Goal: Information Seeking & Learning: Learn about a topic

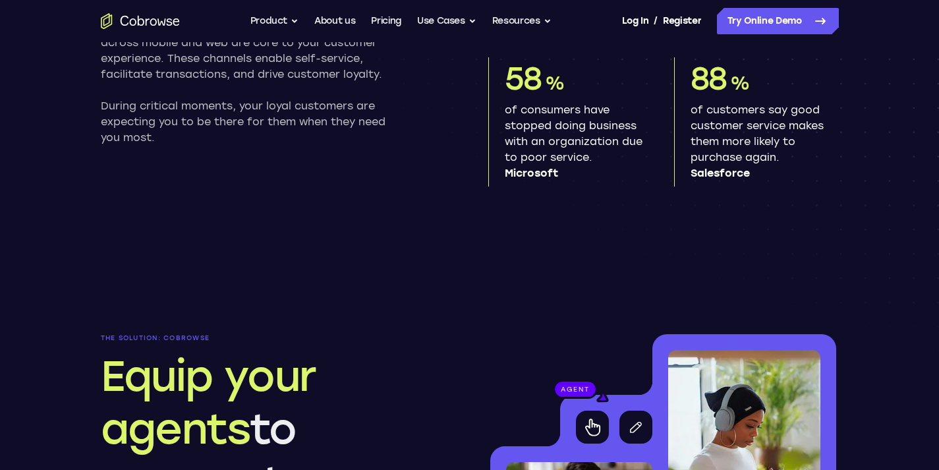
scroll to position [1232, 0]
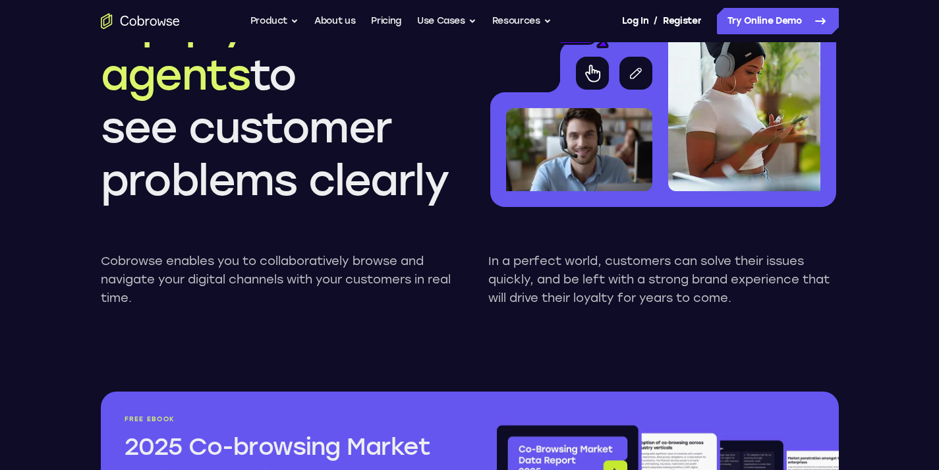
click at [354, 116] on h2 "Equip your agents to see customer problems clearly" at bounding box center [276, 101] width 350 height 211
click at [821, 22] on icon at bounding box center [820, 21] width 16 height 16
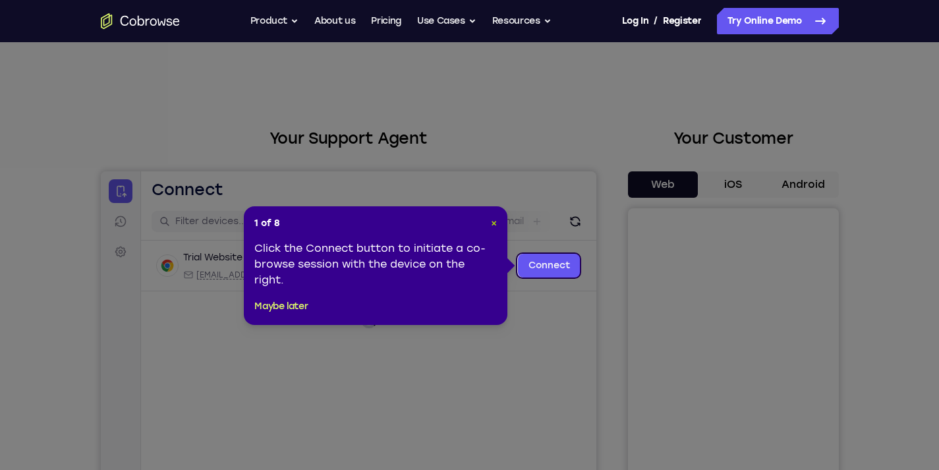
click at [493, 221] on span "×" at bounding box center [494, 222] width 6 height 11
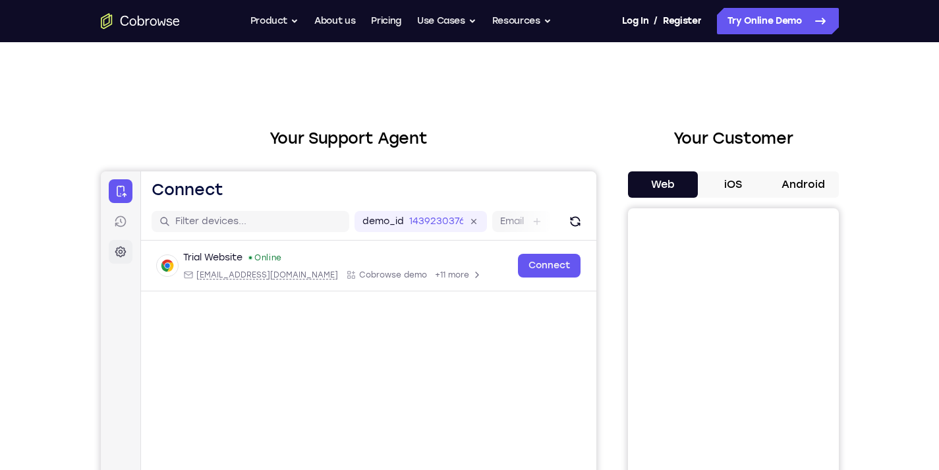
click at [119, 250] on icon at bounding box center [119, 251] width 13 height 13
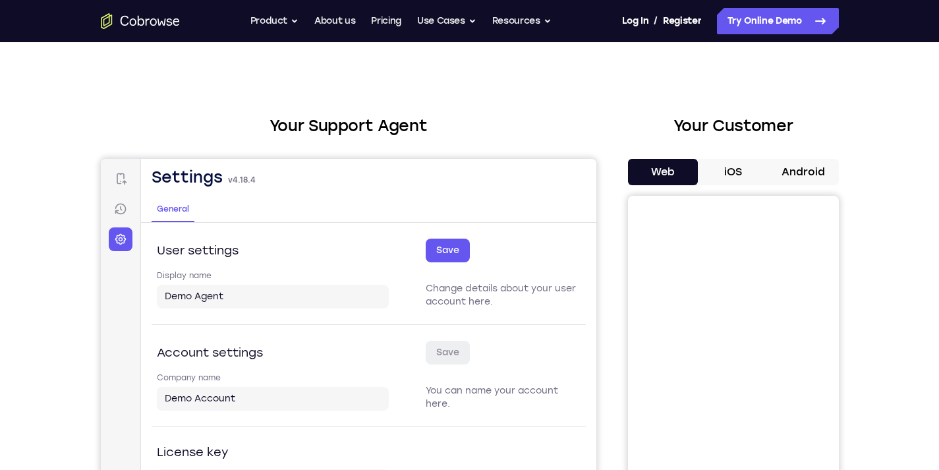
scroll to position [13, 0]
click at [820, 170] on button "Android" at bounding box center [803, 171] width 70 height 26
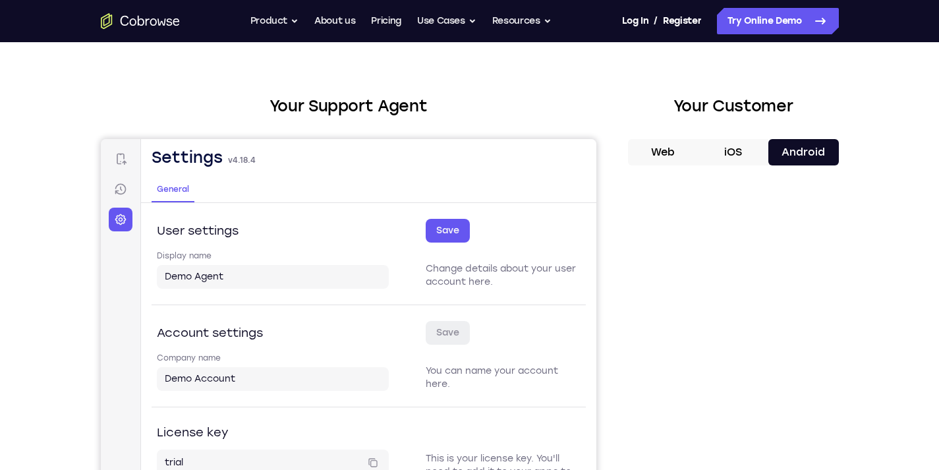
scroll to position [33, 0]
click at [117, 150] on link "Connect" at bounding box center [120, 158] width 24 height 24
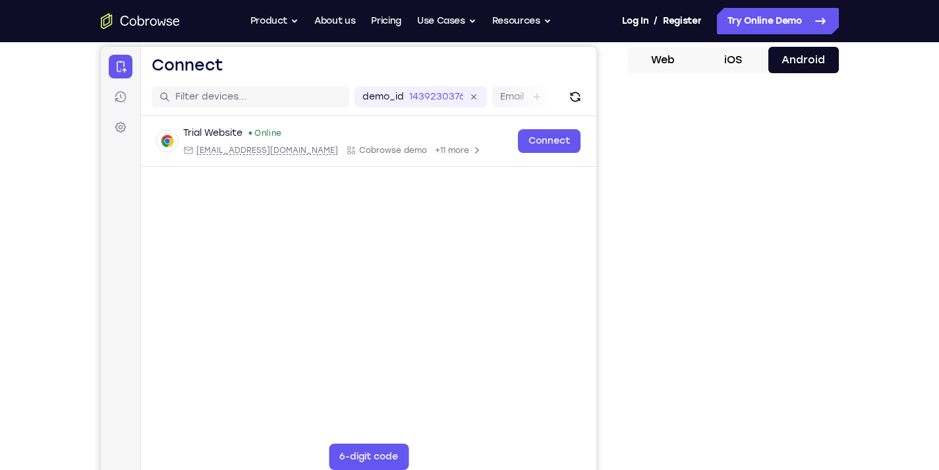
scroll to position [125, 0]
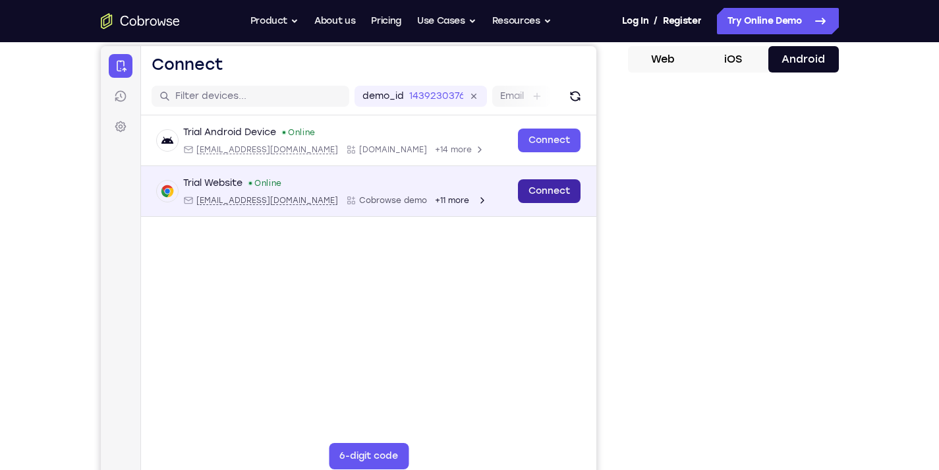
click at [540, 189] on link "Connect" at bounding box center [548, 191] width 63 height 24
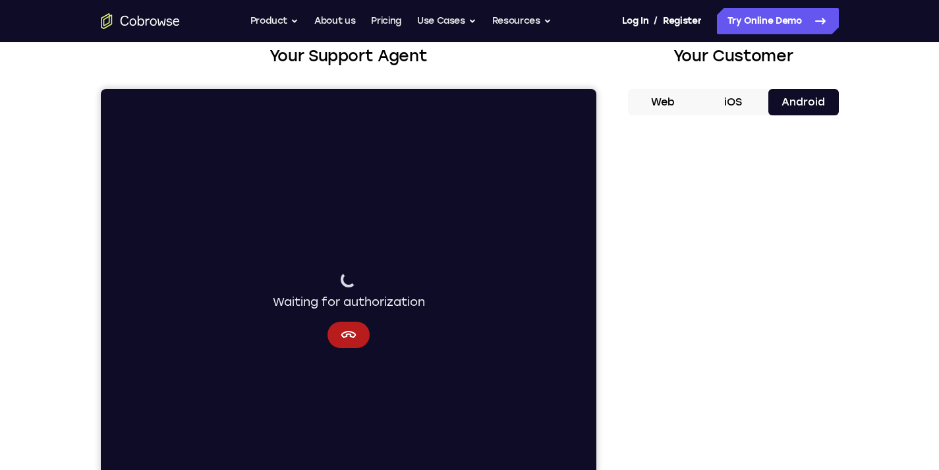
scroll to position [126, 0]
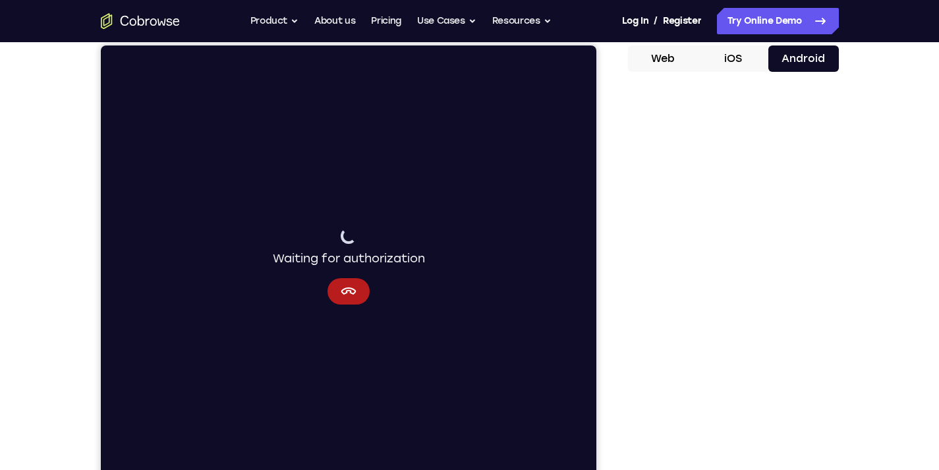
click at [603, 219] on div "Your Support Agent Your Customer Web iOS Android" at bounding box center [470, 244] width 738 height 487
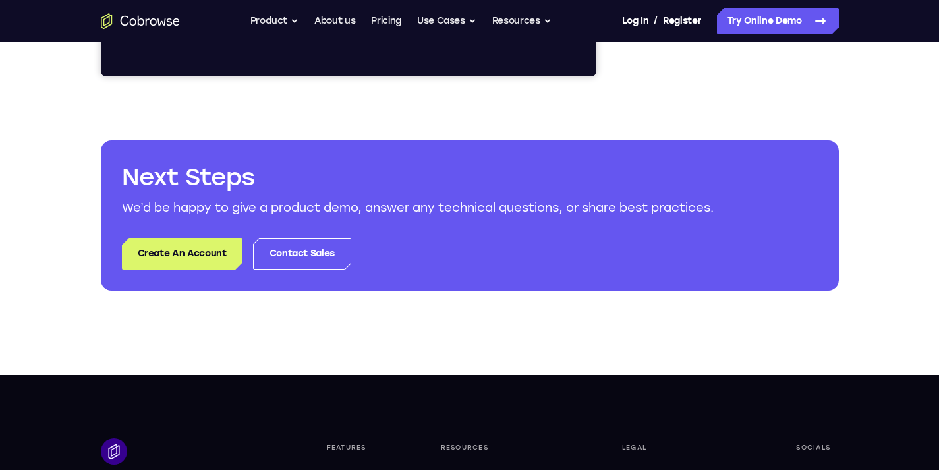
click at [603, 219] on div "Next Steps We’d be happy to give a product demo, answer any technical questions…" at bounding box center [470, 215] width 738 height 150
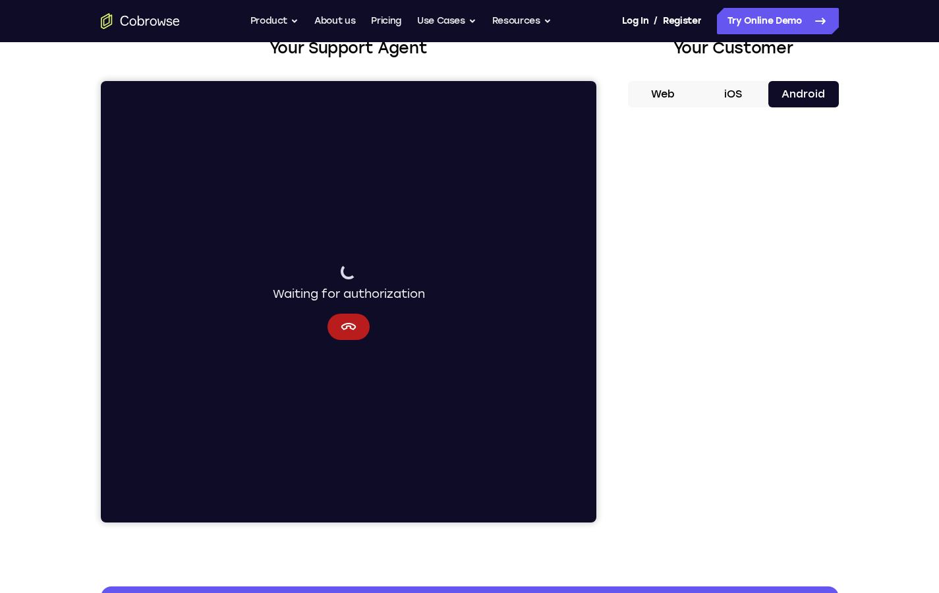
scroll to position [0, 0]
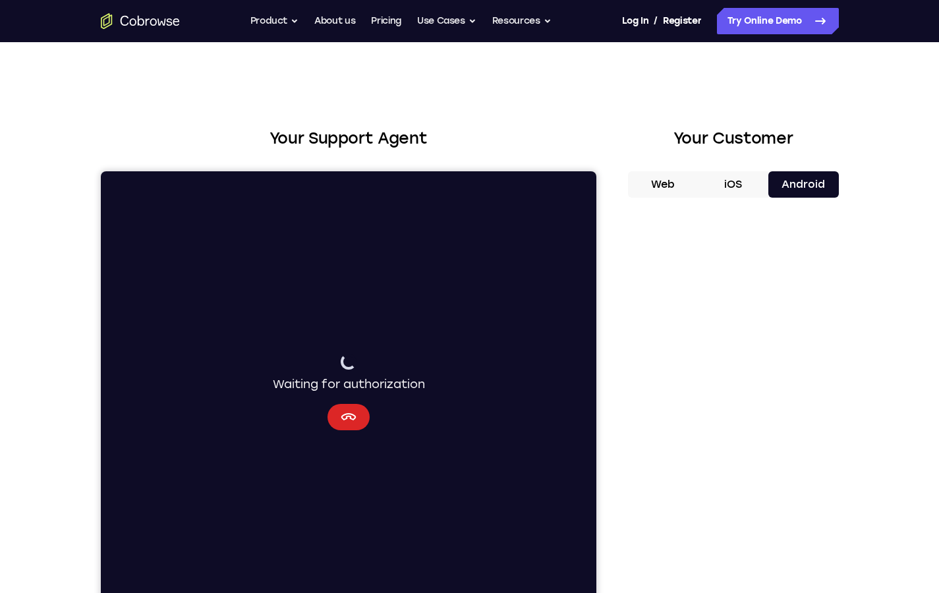
click at [343, 417] on icon "Cancel" at bounding box center [348, 417] width 16 height 16
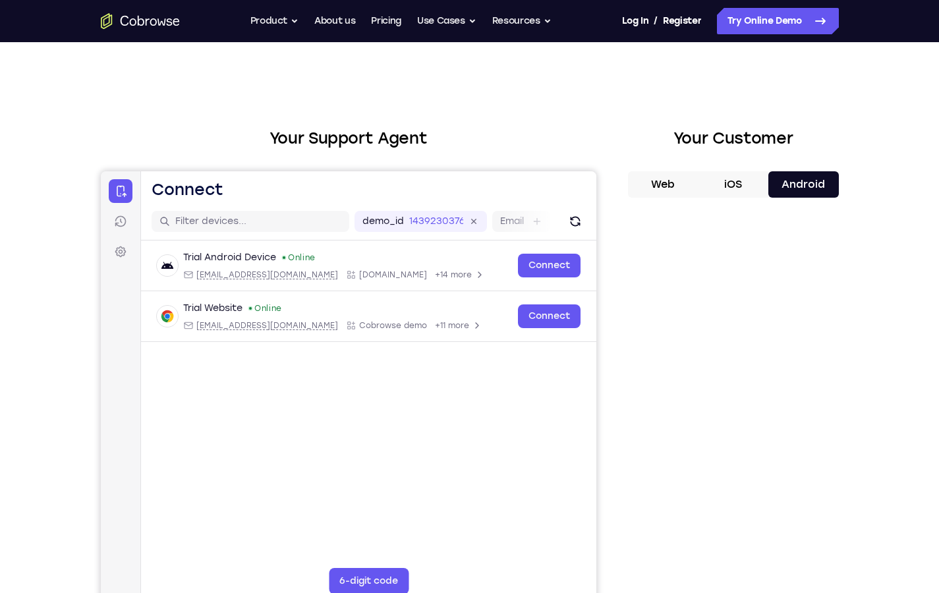
click at [456, 354] on div "Trial Android Device Online android@example.com Cobrowse.io +14 more android@ex…" at bounding box center [367, 322] width 455 height 165
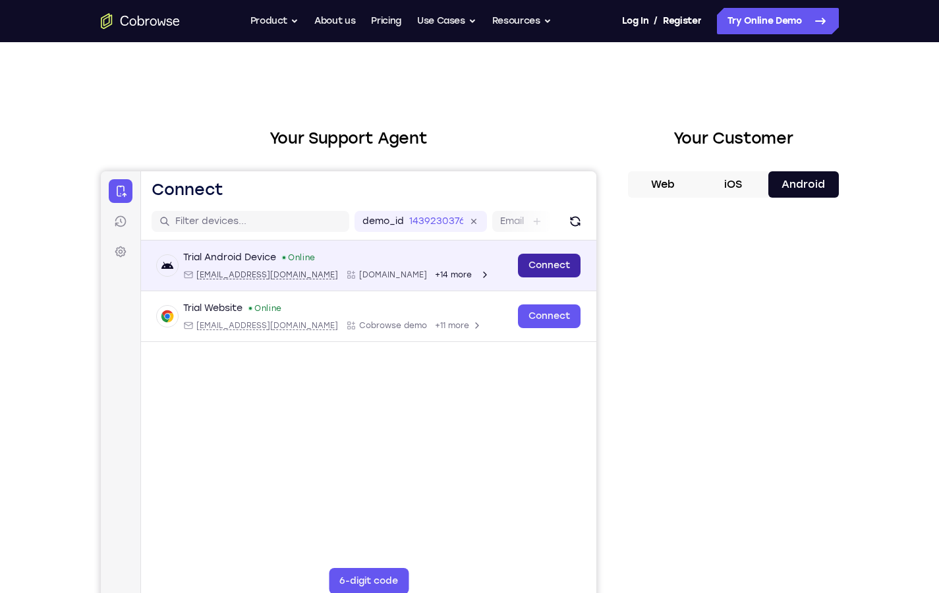
click at [558, 274] on link "Connect" at bounding box center [548, 266] width 63 height 24
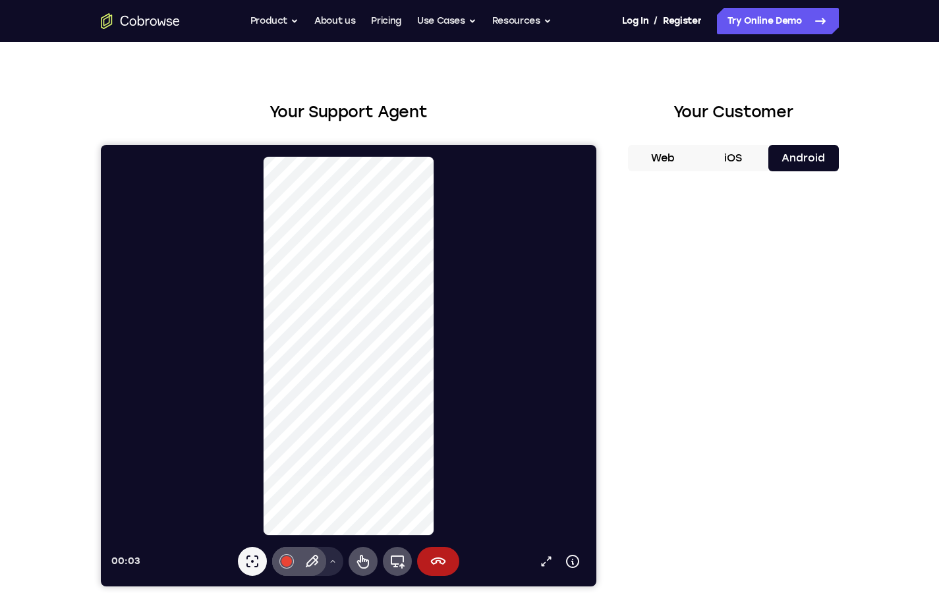
scroll to position [25, 0]
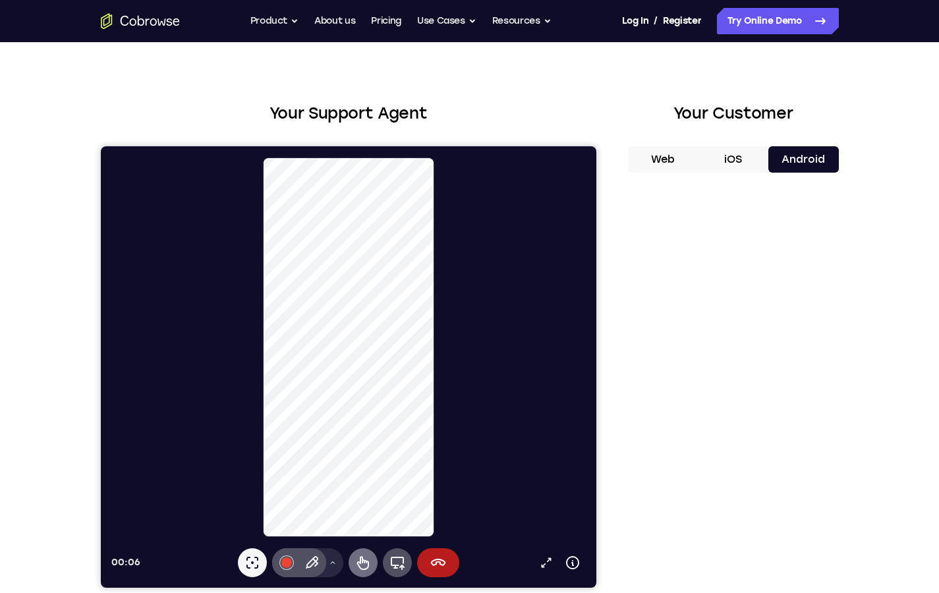
click at [362, 469] on icon at bounding box center [362, 563] width 16 height 16
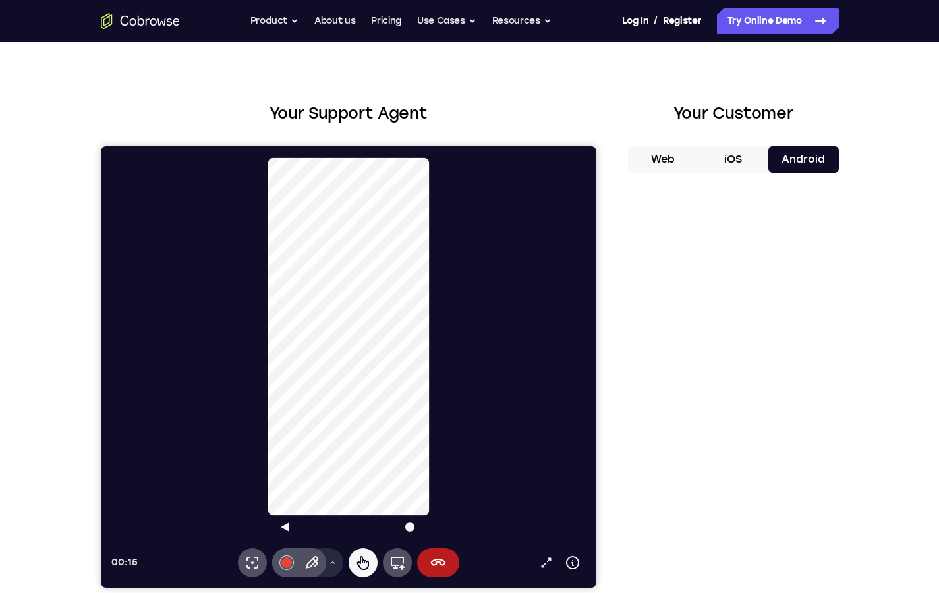
click at [360, 146] on html "play circle 00:15 Open in a new tab Device info Expand toolbar Laser pointer #e…" at bounding box center [347, 366] width 495 height 441
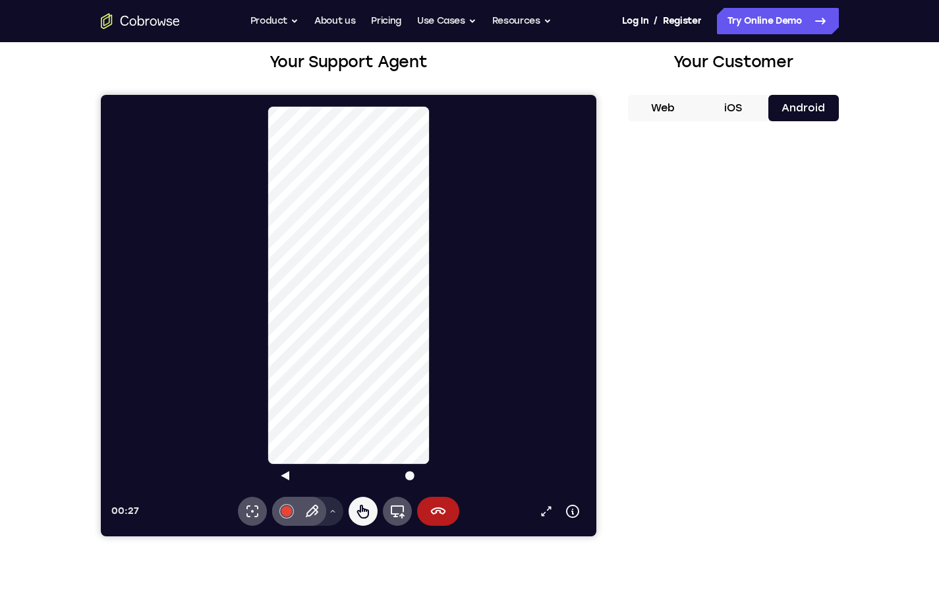
scroll to position [75, 0]
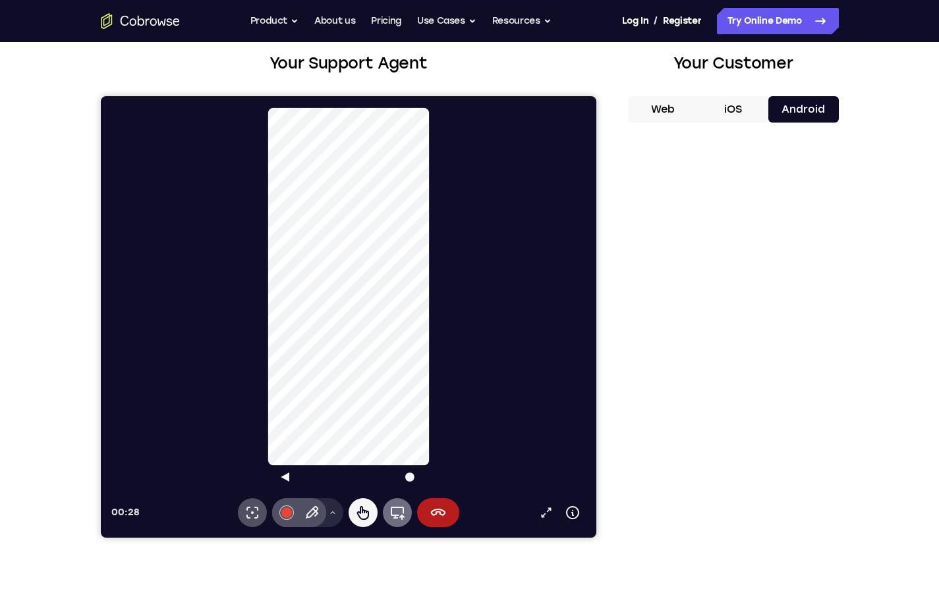
click at [396, 469] on icon at bounding box center [397, 513] width 16 height 16
click at [398, 469] on icon at bounding box center [397, 513] width 16 height 16
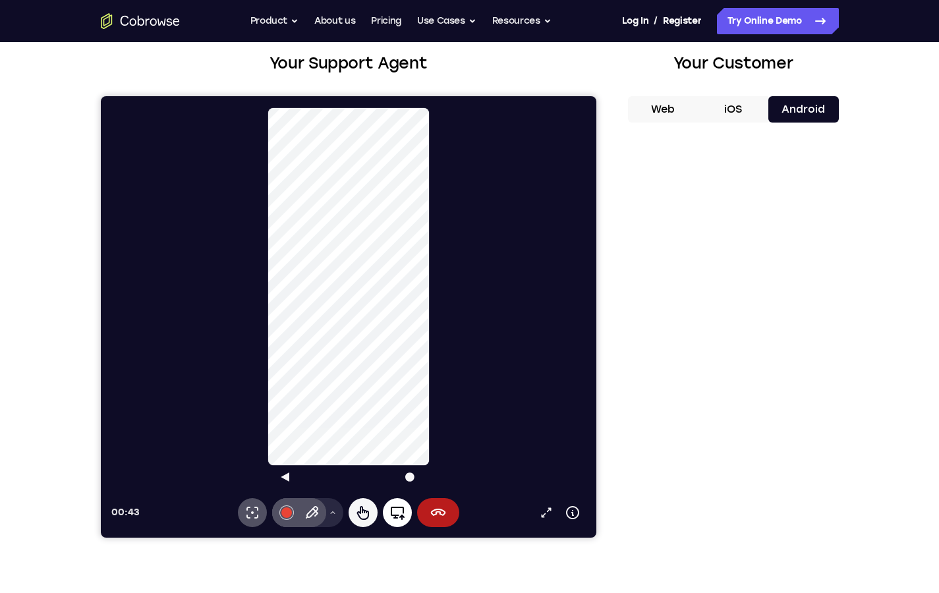
click at [398, 469] on icon at bounding box center [397, 513] width 16 height 16
click at [445, 469] on icon at bounding box center [437, 513] width 16 height 16
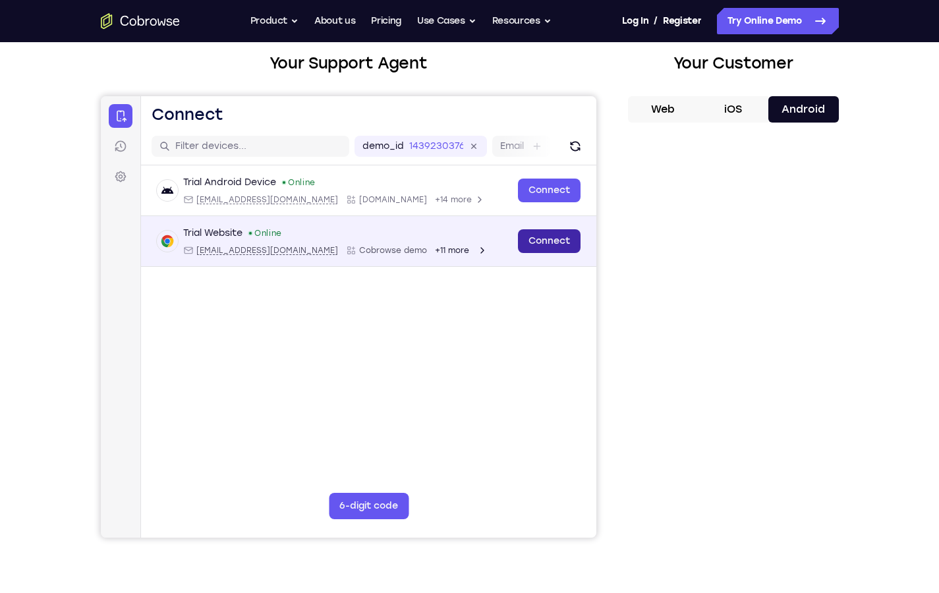
click at [543, 245] on link "Connect" at bounding box center [548, 241] width 63 height 24
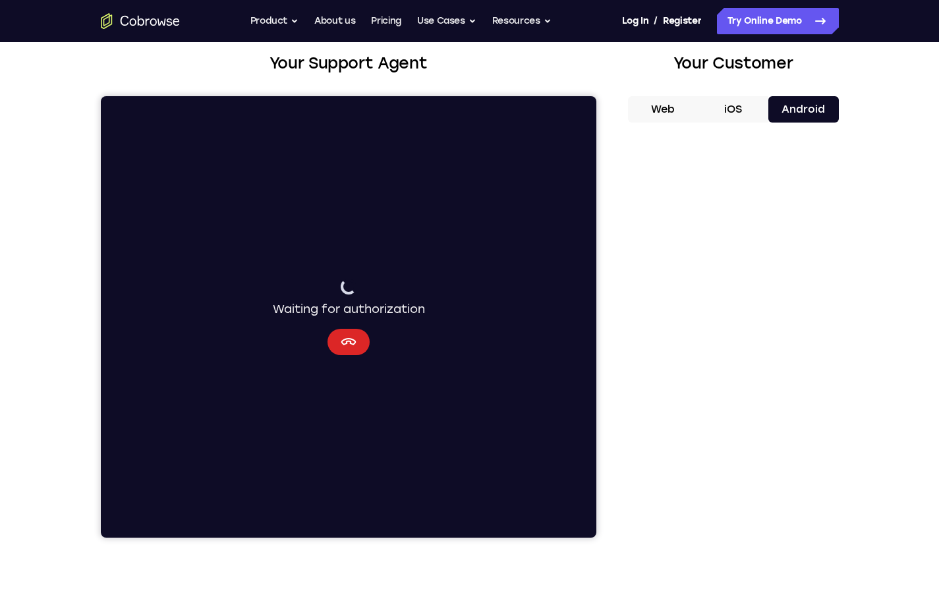
click at [338, 340] on button "Cancel" at bounding box center [348, 342] width 42 height 26
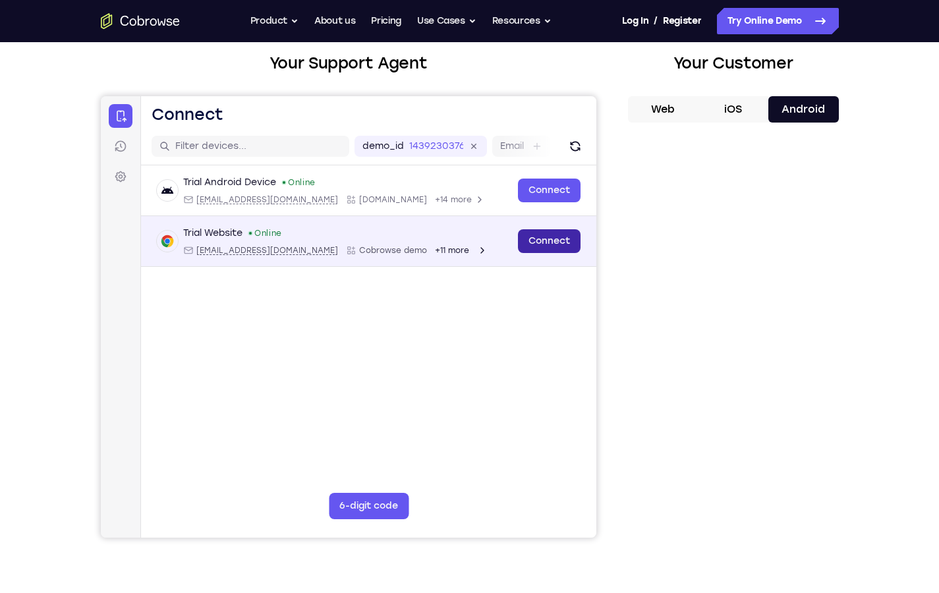
click at [532, 249] on link "Connect" at bounding box center [548, 241] width 63 height 24
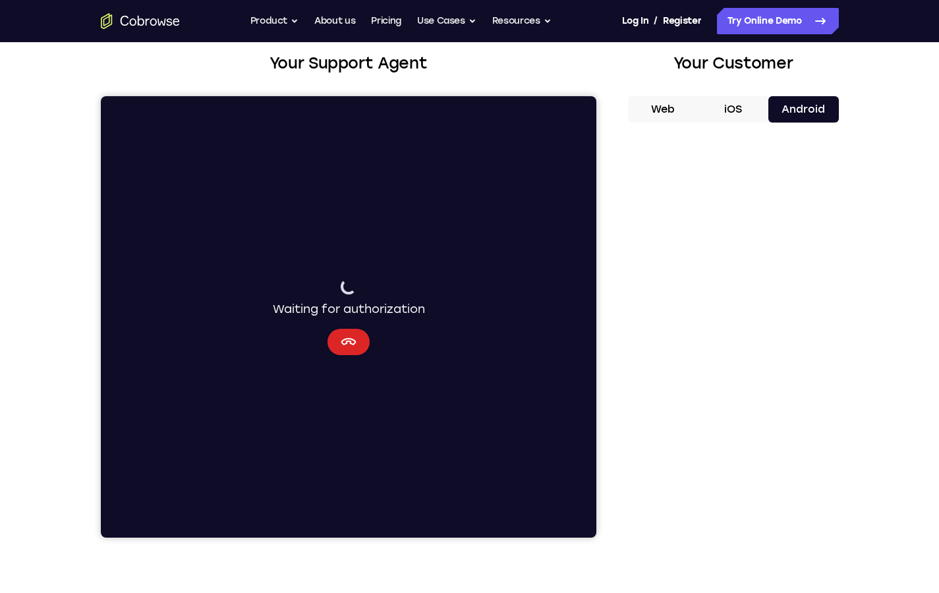
click at [334, 343] on button "Cancel" at bounding box center [348, 342] width 42 height 26
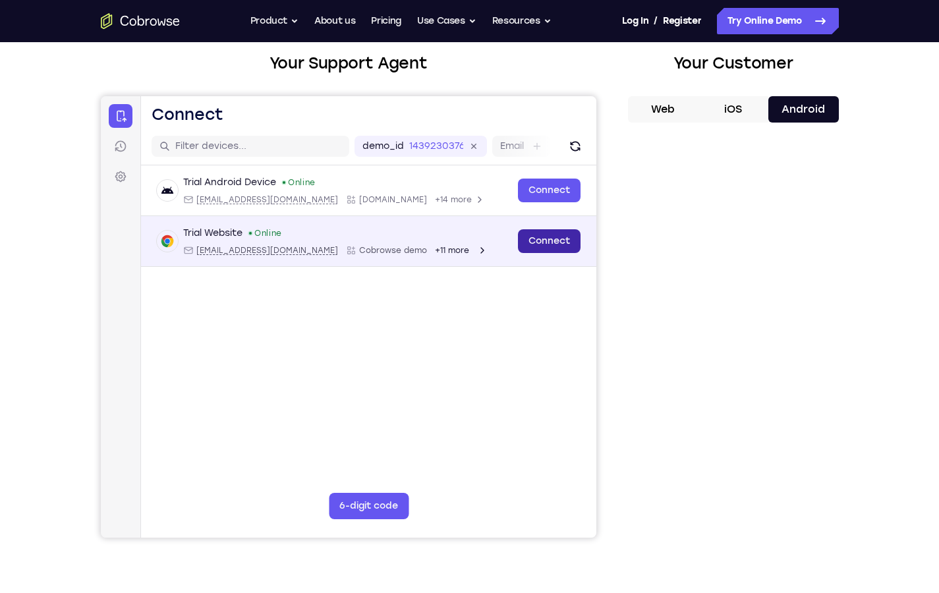
click at [555, 244] on link "Connect" at bounding box center [548, 241] width 63 height 24
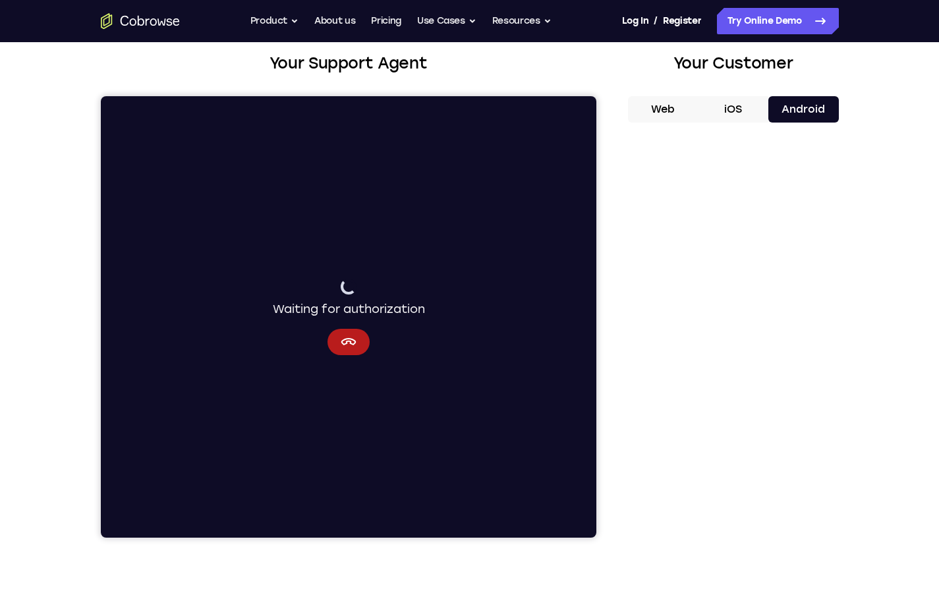
click at [666, 117] on button "Web" at bounding box center [663, 109] width 70 height 26
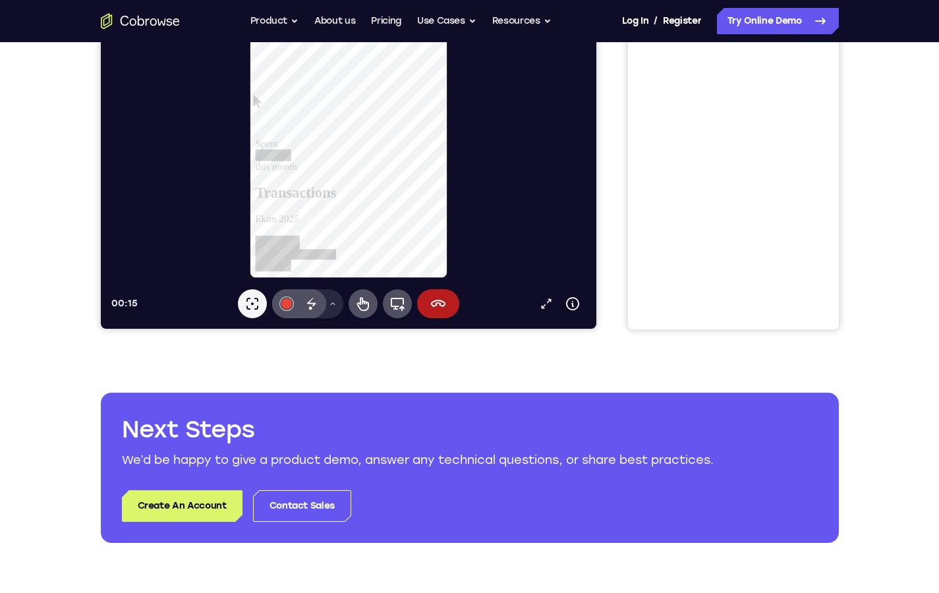
scroll to position [0, 0]
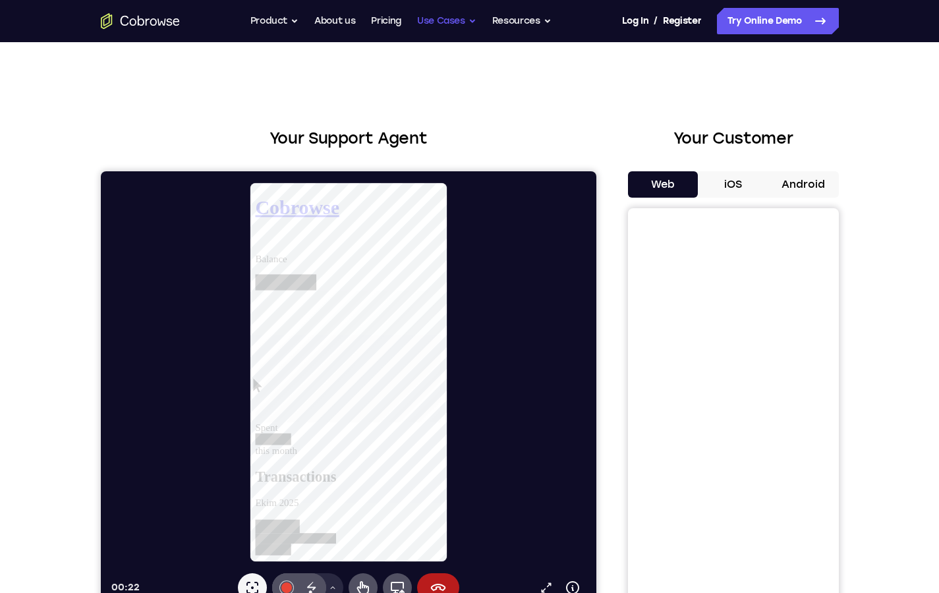
click at [445, 18] on button "Use Cases" at bounding box center [446, 21] width 59 height 26
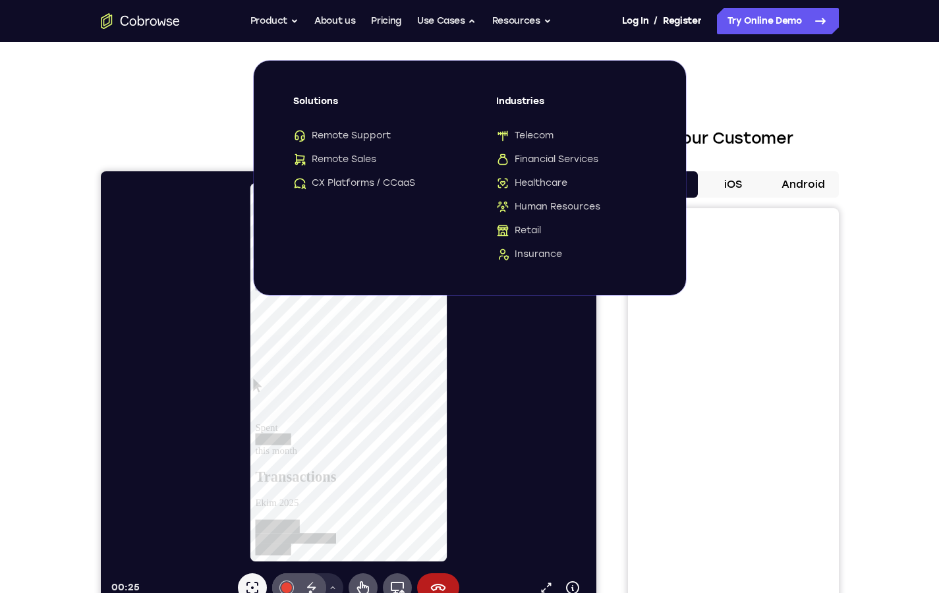
click at [456, 141] on div "Go back Solutions Remote Support Remote Sales CX Platforms / CCaaS Industries T…" at bounding box center [470, 178] width 432 height 234
click at [522, 17] on button "Resources" at bounding box center [521, 21] width 59 height 26
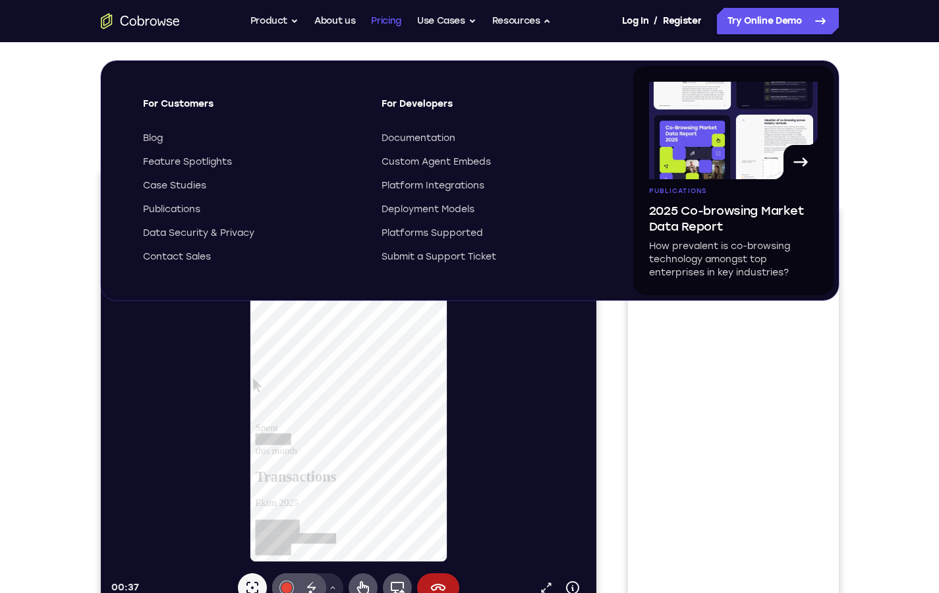
click at [387, 20] on link "Pricing" at bounding box center [386, 21] width 30 height 26
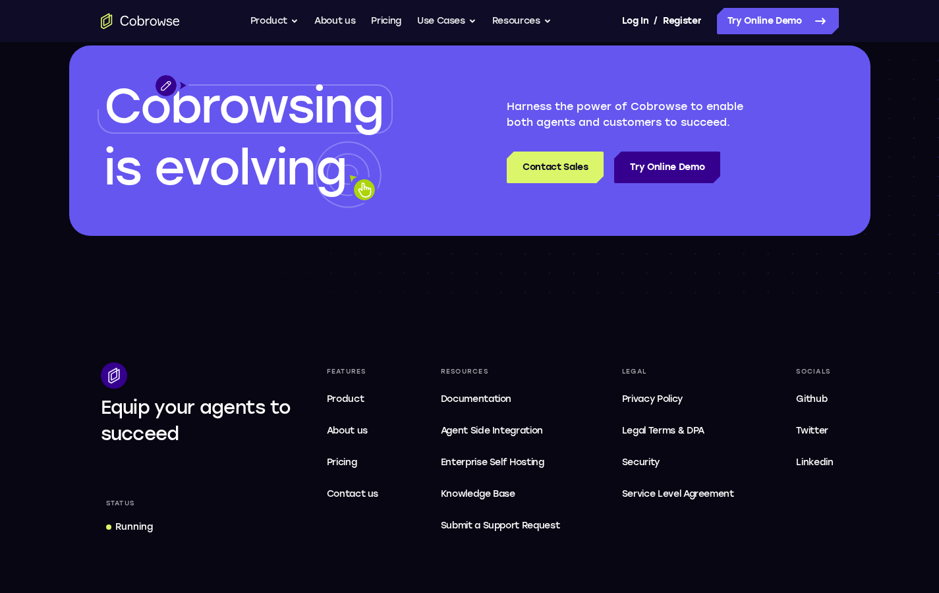
scroll to position [2039, 0]
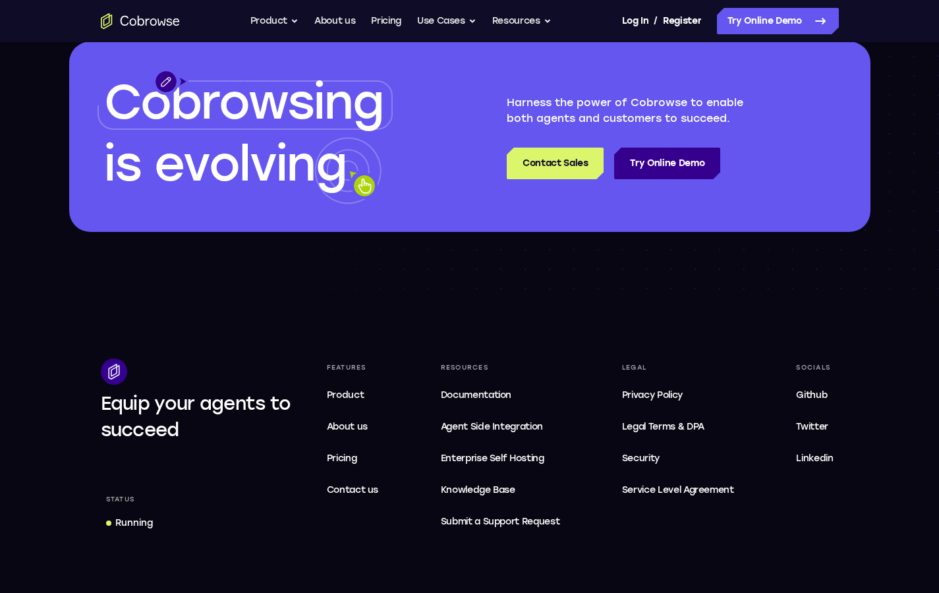
click at [356, 185] on icon at bounding box center [347, 170] width 67 height 67
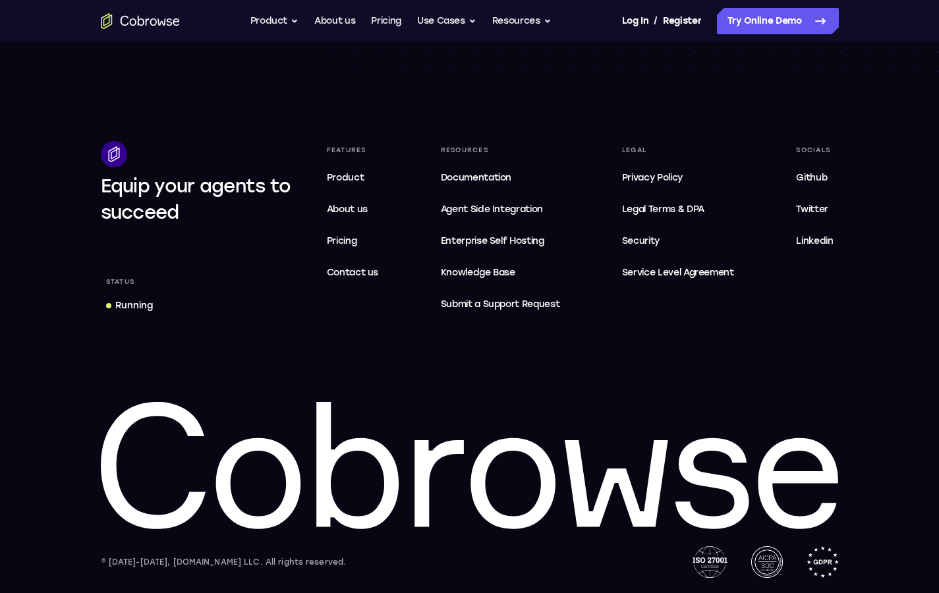
click at [406, 222] on div "Features Product About us Pricing Contact us Resources Documentation Agent Inte…" at bounding box center [579, 229] width 517 height 177
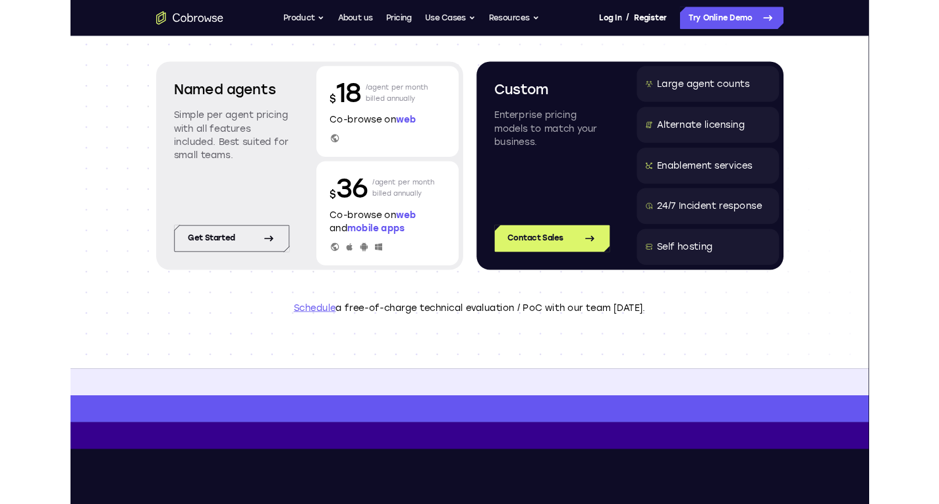
scroll to position [0, 0]
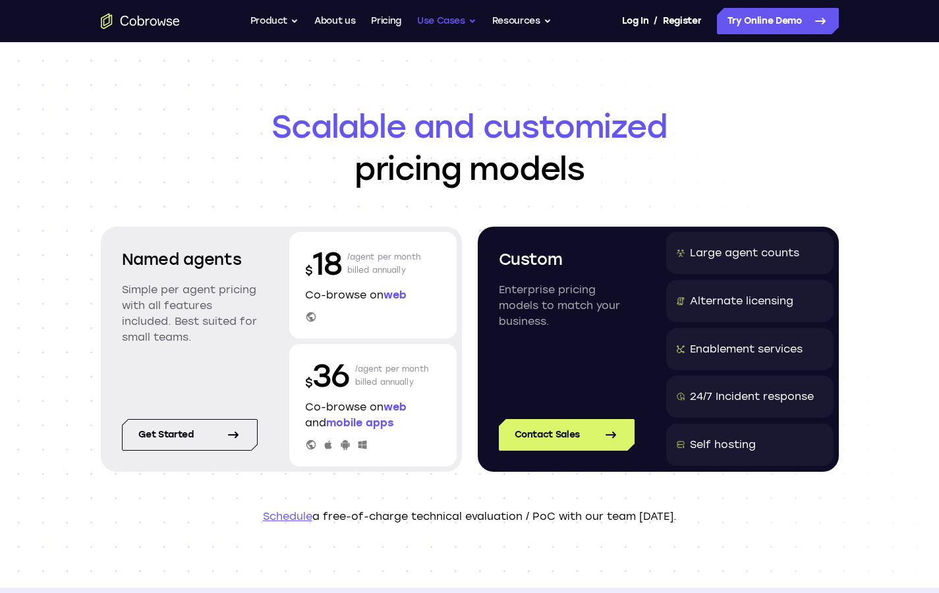
click at [456, 22] on button "Use Cases" at bounding box center [446, 21] width 59 height 26
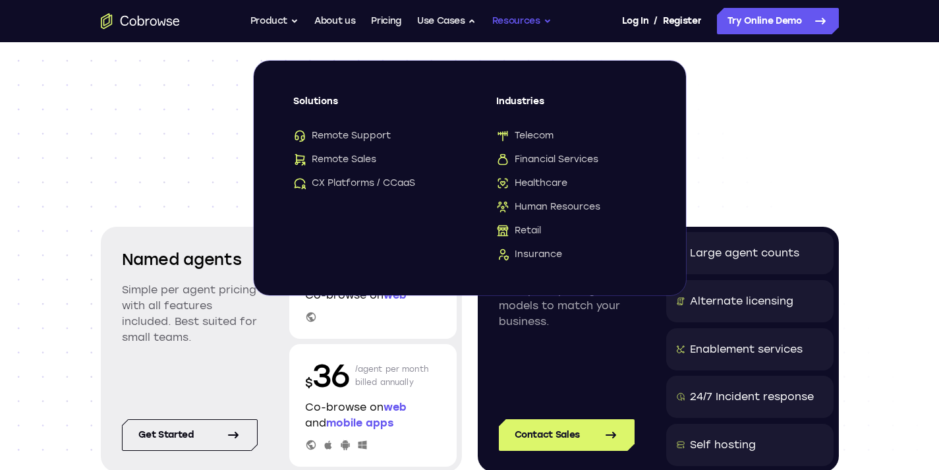
click at [503, 16] on button "Resources" at bounding box center [521, 21] width 59 height 26
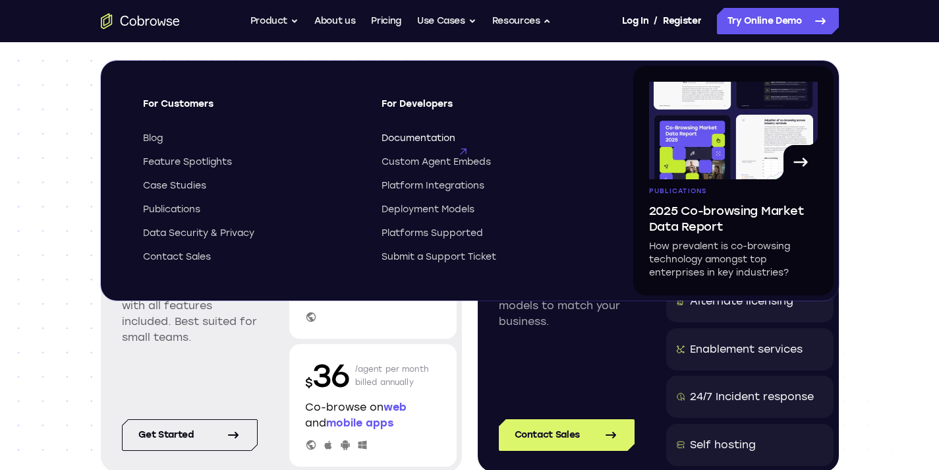
click at [427, 136] on span "Documentation" at bounding box center [418, 138] width 74 height 13
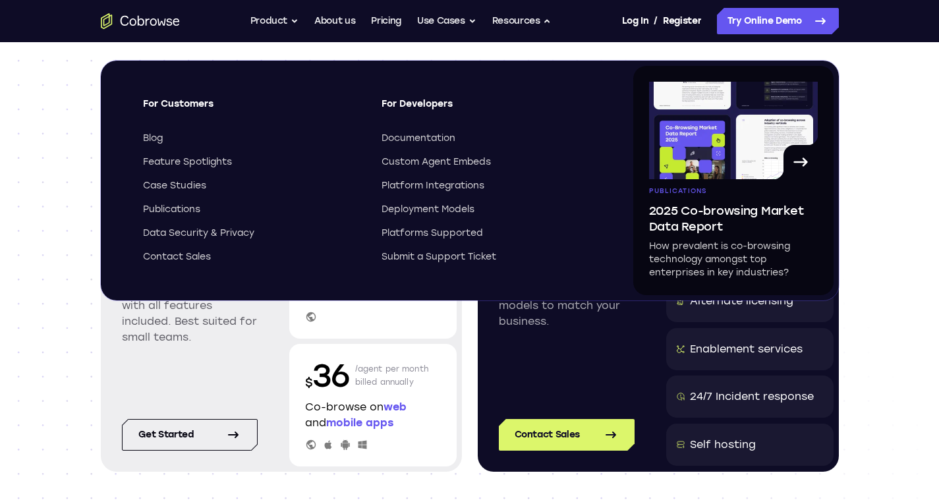
click at [196, 103] on span "For Customers" at bounding box center [250, 109] width 215 height 24
click at [446, 20] on button "Use Cases" at bounding box center [446, 21] width 59 height 26
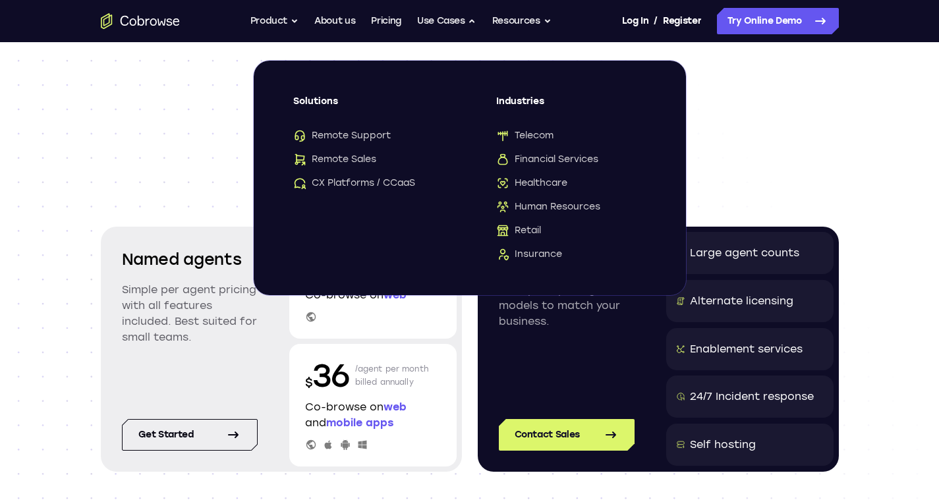
drag, startPoint x: 446, startPoint y: 20, endPoint x: 476, endPoint y: 55, distance: 45.8
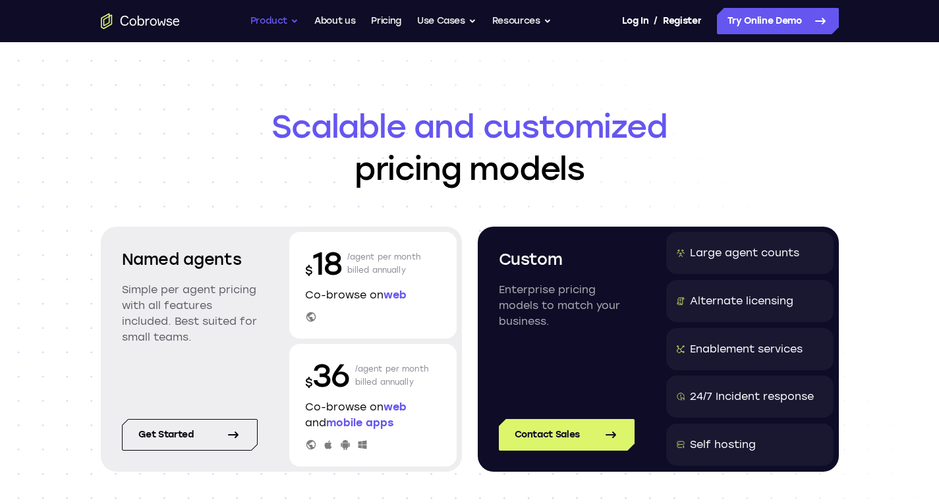
click at [267, 23] on button "Product" at bounding box center [274, 21] width 49 height 26
